Goal: Task Accomplishment & Management: Use online tool/utility

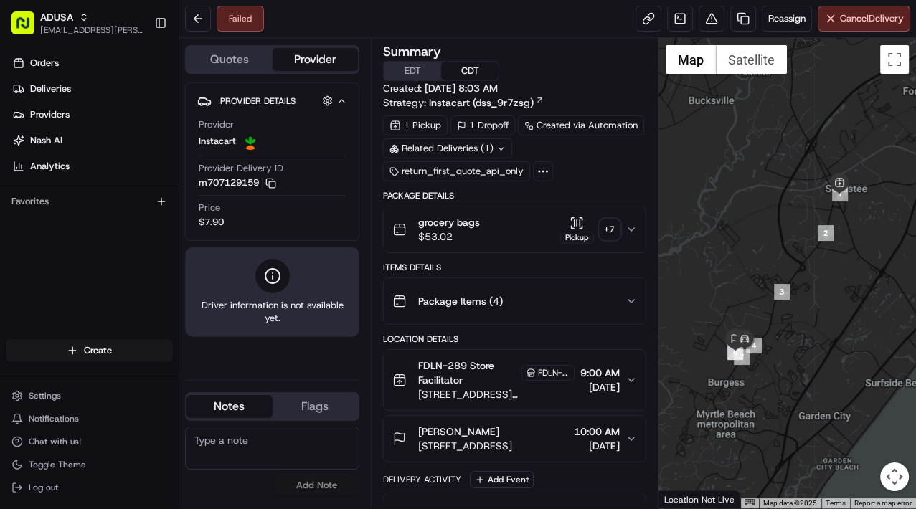
click at [249, 452] on textarea at bounding box center [272, 448] width 174 height 43
type textarea "NAH"
click at [300, 479] on button "Add Note" at bounding box center [316, 486] width 86 height 20
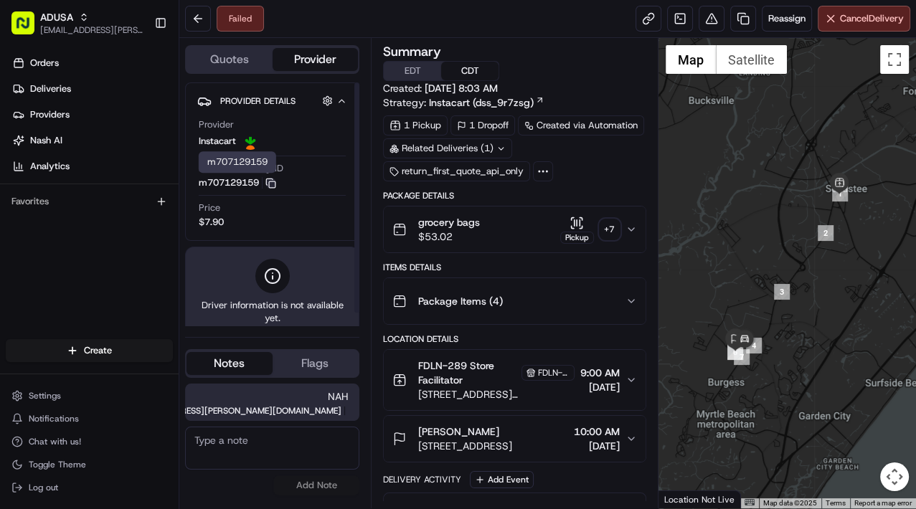
click at [271, 179] on icon "button" at bounding box center [270, 183] width 11 height 11
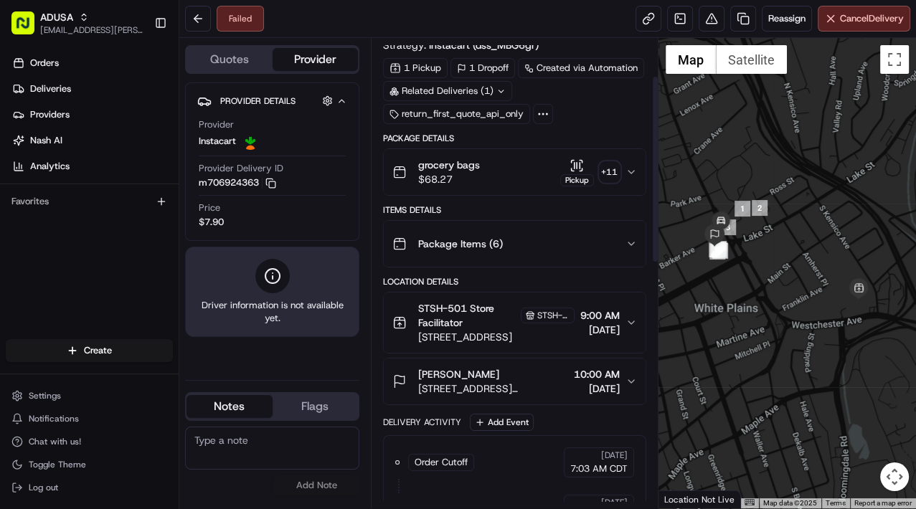
scroll to position [115, 0]
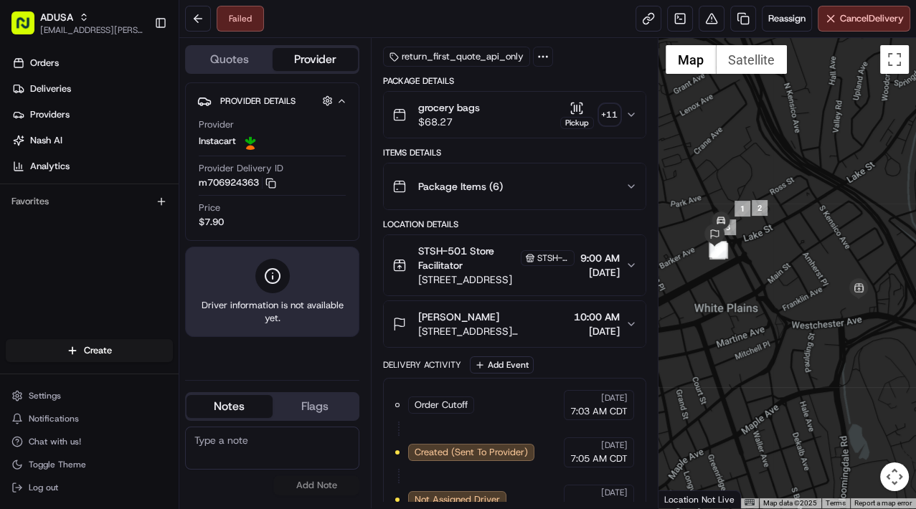
click at [241, 441] on textarea at bounding box center [272, 448] width 174 height 43
type textarea "NAH"
click at [312, 488] on button "Add Note" at bounding box center [316, 486] width 86 height 20
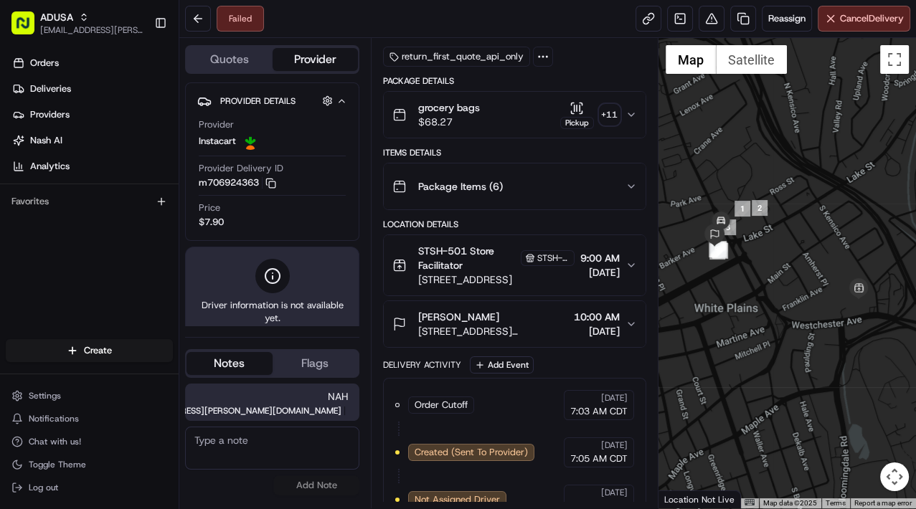
click at [320, 367] on button "Flags" at bounding box center [316, 363] width 86 height 23
click at [216, 357] on button "Notes" at bounding box center [230, 363] width 86 height 23
click at [273, 184] on icon "button" at bounding box center [270, 183] width 11 height 11
